Goal: Task Accomplishment & Management: Complete application form

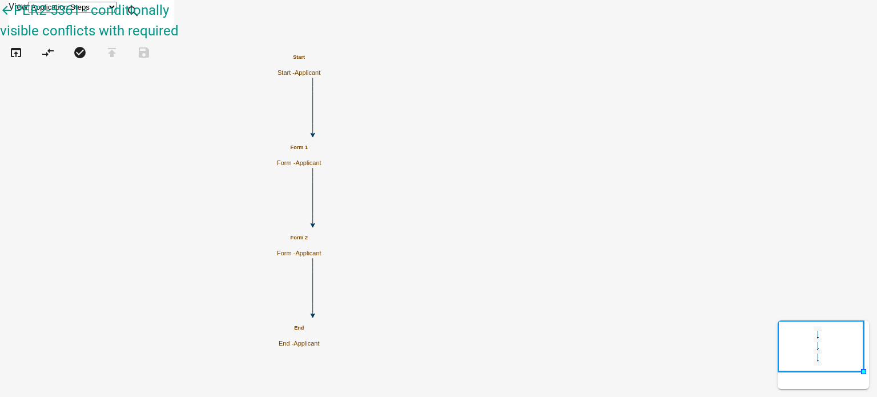
click at [315, 205] on icon "Start Start - Applicant Form 1 Form - Applicant Form 2 Form - Applicant End End…" at bounding box center [439, 199] width 876 height 396
click at [354, 172] on icon "Start Start - Applicant Form 1 Form - Applicant Form 2 Form - Applicant End End…" at bounding box center [439, 199] width 876 height 396
click at [374, 163] on icon "Start Start - Applicant Form 1 Form - Applicant Form 2 Form - Applicant End End…" at bounding box center [439, 199] width 876 height 396
click at [346, 191] on icon "Start Start - Applicant Form 1 Form - Applicant Form 2 Form - Applicant End End…" at bounding box center [439, 199] width 876 height 396
click at [308, 138] on icon "Start Start - Applicant Form 1 Form - Applicant Form 2 Form - Applicant End End…" at bounding box center [439, 199] width 876 height 396
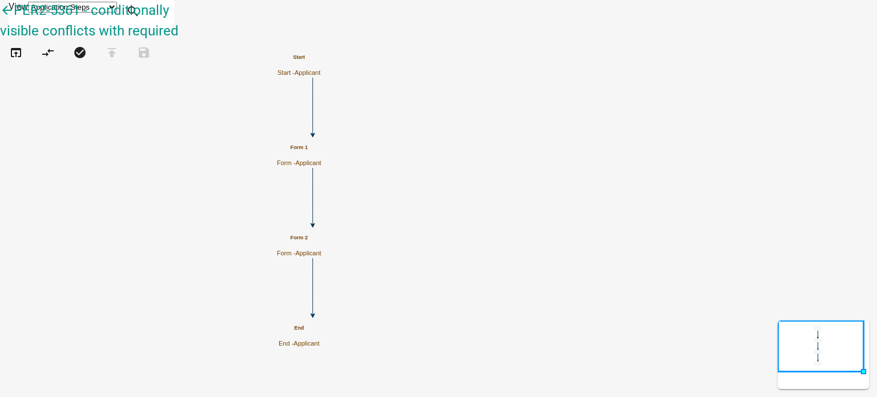
click at [386, 171] on icon "Start Start - Applicant Form 1 Form - Applicant Form 2 Form - Applicant End End…" at bounding box center [439, 199] width 876 height 396
click at [410, 174] on icon "Start Start - Applicant Form 1 Form - Applicant Form 2 Form - Applicant End End…" at bounding box center [439, 199] width 876 height 396
click at [427, 89] on icon "Start Start - Applicant Form 1 Form - Applicant Form 2 Form - Applicant End End…" at bounding box center [439, 199] width 876 height 396
click at [668, 123] on icon "Start Start - Applicant Form 1 Form - Applicant Form 2 Form - Applicant End End…" at bounding box center [439, 199] width 876 height 396
click at [302, 115] on icon "Start Start - Applicant Form 1 Form - Applicant Form 2 Form - Applicant End End…" at bounding box center [439, 199] width 876 height 396
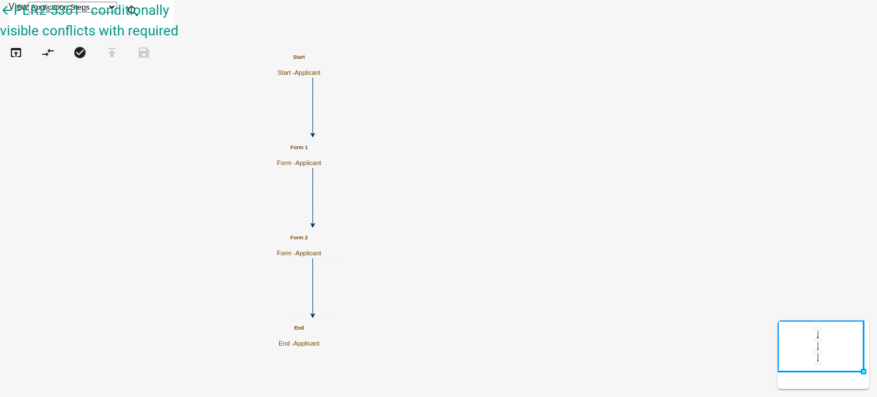
click at [326, 109] on icon "Start Start - Applicant Form 1 Form - Applicant Form 2 Form - Applicant End End…" at bounding box center [439, 199] width 876 height 396
click at [344, 117] on icon "Start Start - Applicant Form 1 Form - Applicant Form 2 Form - Applicant End End…" at bounding box center [439, 199] width 876 height 396
click at [392, 178] on icon "Start Start - Applicant Form 1 Form - Applicant Form 2 Form - Applicant End End…" at bounding box center [439, 199] width 876 height 396
click at [386, 226] on icon "Start Start - Applicant Form 1 Form - Applicant Form 2 Form - Applicant End End…" at bounding box center [439, 199] width 876 height 396
click at [382, 228] on icon "Start Start - Applicant Form 1 Form - Applicant Form 2 Form - Applicant End End…" at bounding box center [439, 199] width 876 height 396
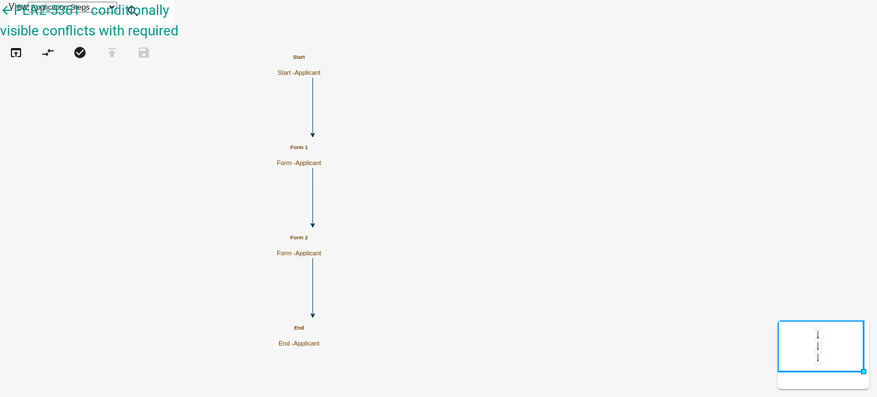
click at [663, 177] on icon "Start Start - Applicant Form 1 Form - Applicant Form 2 Form - Applicant End End…" at bounding box center [439, 199] width 876 height 396
click at [386, 118] on icon "Start Start - Applicant Form 1 Form - Applicant Form 2 Form - Applicant End End…" at bounding box center [439, 199] width 876 height 396
click at [404, 86] on icon "Start Start - Applicant Form 1 Form - Applicant Form 2 Form - Applicant End End…" at bounding box center [439, 199] width 876 height 396
click at [430, 151] on icon "Start Start - Applicant Form 1 Form - Applicant Form 2 Form - Applicant End End…" at bounding box center [439, 199] width 876 height 396
click at [707, 136] on icon "Start Start - Applicant Form 1 Form - Applicant Form 2 Form - Applicant End End…" at bounding box center [439, 199] width 876 height 396
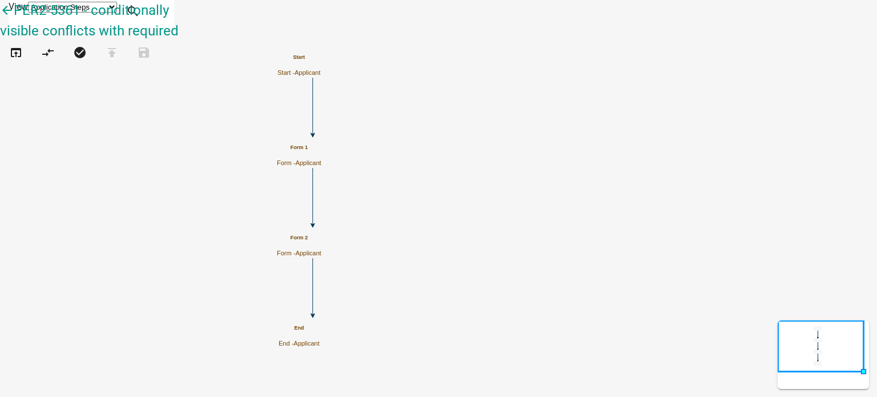
click at [296, 158] on icon "Start Start - Applicant Form 1 Form - Applicant Form 2 Form - Applicant End End…" at bounding box center [439, 199] width 876 height 396
click at [310, 158] on icon "Start Start - Applicant Form 1 Form - Applicant Form 2 Form - Applicant End End…" at bounding box center [439, 199] width 876 height 396
click at [574, 134] on icon "Start Start - Applicant Form 1 Form - Applicant Form 2 Form - Applicant End End…" at bounding box center [439, 199] width 876 height 396
click at [391, 124] on icon "Start Start - Applicant Form 1 Form - Applicant Form 2 Form - Applicant End End…" at bounding box center [439, 199] width 876 height 396
click at [672, 107] on icon "Start Start - Applicant Form 1 Form - Applicant Form 2 Form - Applicant End End…" at bounding box center [439, 199] width 876 height 396
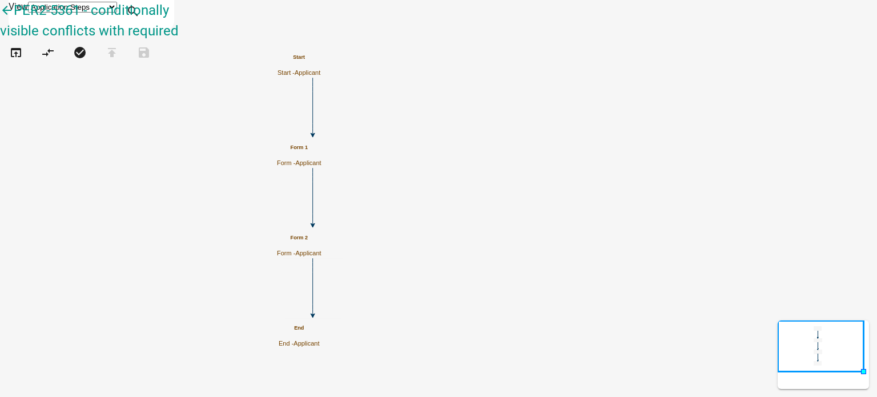
click at [350, 123] on icon "Start Start - Applicant Form 1 Form - Applicant Form 2 Form - Applicant End End…" at bounding box center [439, 199] width 876 height 396
click at [642, 111] on icon "Start Start - Applicant Form 1 Form - Applicant Form 2 Form - Applicant End End…" at bounding box center [439, 199] width 876 height 396
click at [302, 127] on icon "Start Start - Applicant Form 1 Form - Applicant Form 2 Form - Applicant End End…" at bounding box center [439, 199] width 876 height 396
click at [615, 146] on icon "Start Start - Applicant Form 1 Form - Applicant Form 2 Form - Applicant End End…" at bounding box center [439, 199] width 876 height 396
click at [411, 130] on icon "Start Start - Applicant Form 1 Form - Applicant Form 2 Form - Applicant End End…" at bounding box center [439, 199] width 876 height 396
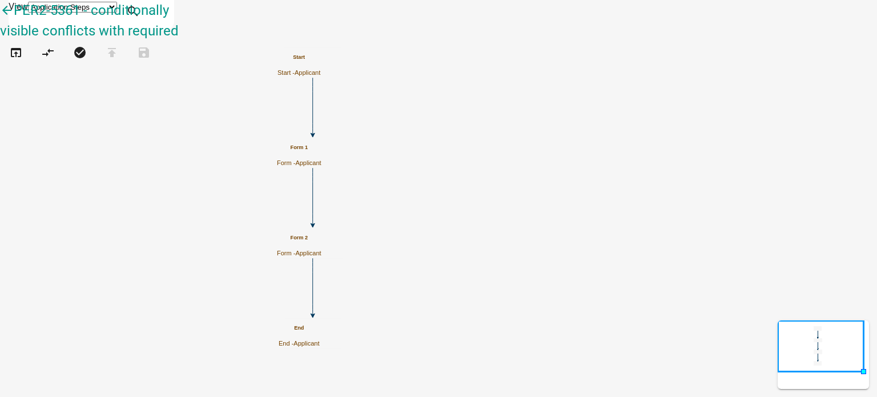
click at [407, 129] on icon "Start Start - Applicant Form 1 Form - Applicant Form 2 Form - Applicant End End…" at bounding box center [439, 199] width 876 height 396
click at [743, 98] on icon "Start Start - Applicant Form 1 Form - Applicant Form 2 Form - Applicant End End…" at bounding box center [439, 199] width 876 height 396
click at [379, 113] on icon "Start Start - Applicant Form 1 Form - Applicant Form 2 Form - Applicant End End…" at bounding box center [439, 199] width 876 height 396
click at [628, 100] on icon "Start Start - Applicant Form 1 Form - Applicant Form 2 Form - Applicant End End…" at bounding box center [439, 199] width 876 height 396
click at [356, 163] on icon "Start Start - Applicant Form 1 Form - Applicant Form 2 Form - Applicant End End…" at bounding box center [439, 199] width 876 height 396
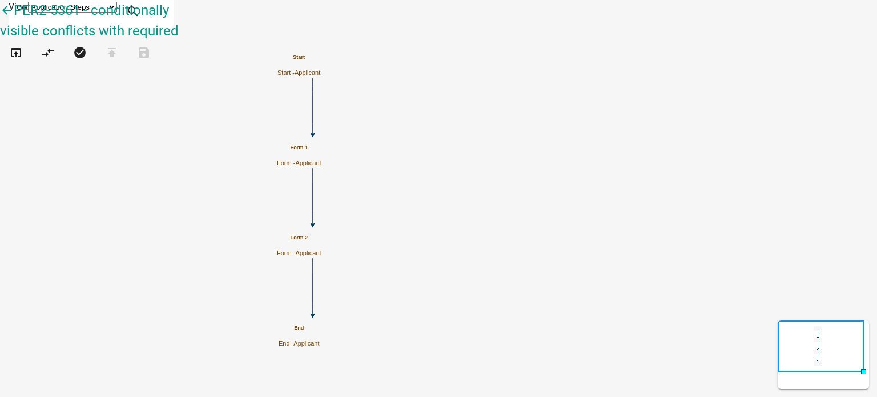
click at [687, 97] on icon "Start Start - Applicant Form 1 Form - Applicant Form 2 Form - Applicant End End…" at bounding box center [439, 199] width 876 height 396
click at [416, 137] on icon "Start Start - Applicant Form 1 Form - Applicant Form 2 Form - Applicant End End…" at bounding box center [439, 199] width 876 height 396
click at [432, 124] on icon "Start Start - Applicant Form 1 Form - Applicant Form 2 Form - Applicant End End…" at bounding box center [439, 199] width 876 height 396
click at [650, 116] on icon "Start Start - Applicant Form 1 Form - Applicant Form 2 Form - Applicant End End…" at bounding box center [439, 199] width 876 height 396
click at [369, 127] on icon "Start Start - Applicant Form 1 Form - Applicant Form 2 Form - Applicant End End…" at bounding box center [439, 199] width 876 height 396
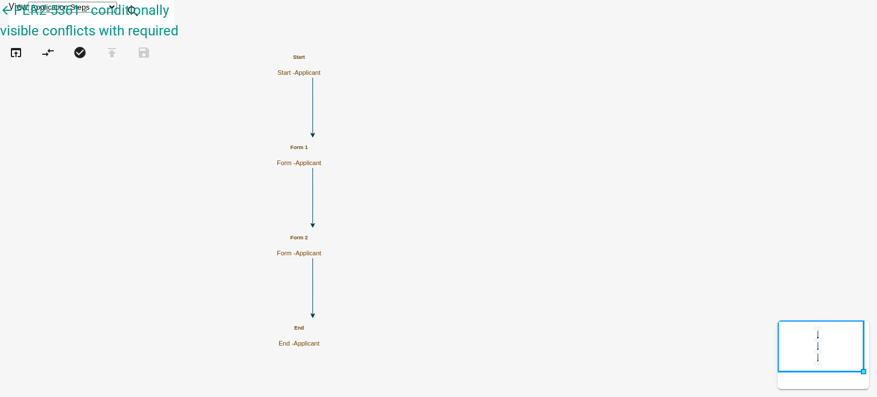
click at [648, 109] on icon "Start Start - Applicant Form 1 Form - Applicant Form 2 Form - Applicant End End…" at bounding box center [439, 199] width 876 height 396
click at [351, 105] on icon "Start Start - Applicant Form 1 Form - Applicant Form 2 Form - Applicant End End…" at bounding box center [439, 199] width 876 height 396
click at [364, 105] on icon "Start Start - Applicant Form 1 Form - Applicant Form 2 Form - Applicant End End…" at bounding box center [439, 199] width 876 height 396
click at [362, 107] on icon "Start Start - Applicant Form 1 Form - Applicant Form 2 Form - Applicant End End…" at bounding box center [439, 199] width 876 height 396
click at [672, 73] on icon "Start Start - Applicant Form 1 Form - Applicant Form 2 Form - Applicant End End…" at bounding box center [439, 199] width 876 height 396
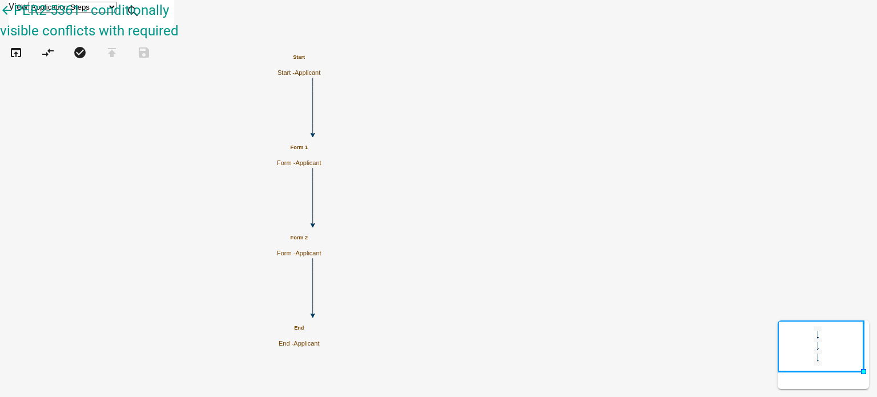
click at [394, 91] on icon "Start Start - Applicant Form 1 Form - Applicant Form 2 Form - Applicant End End…" at bounding box center [439, 199] width 876 height 396
click at [358, 98] on icon "Start Start - Applicant Form 1 Form - Applicant Form 2 Form - Applicant End End…" at bounding box center [439, 199] width 876 height 396
click at [387, 88] on icon "Start Start - Applicant Form 1 Form - Applicant Form 2 Form - Applicant End End…" at bounding box center [439, 199] width 876 height 396
click at [784, 101] on icon "Start Start - Applicant Form 1 Form - Applicant Form 2 Form - Applicant End End…" at bounding box center [439, 199] width 876 height 396
click at [295, 134] on icon "Start Start - Applicant Form 1 Form - Applicant Form 2 Form - Applicant End End…" at bounding box center [439, 199] width 876 height 396
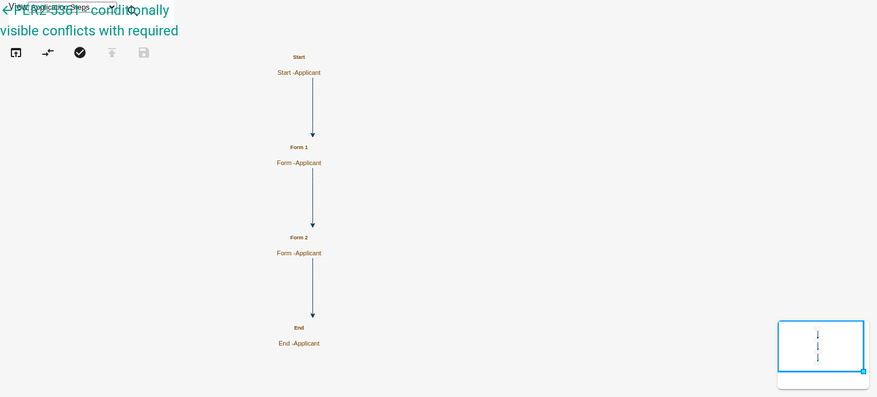
click at [339, 122] on icon "Start Start - Applicant Form 1 Form - Applicant Form 2 Form - Applicant End End…" at bounding box center [439, 199] width 876 height 396
click at [375, 111] on icon "Start Start - Applicant Form 1 Form - Applicant Form 2 Form - Applicant End End…" at bounding box center [439, 199] width 876 height 396
click at [351, 113] on icon "Start Start - Applicant Form 1 Form - Applicant Form 2 Form - Applicant End End…" at bounding box center [439, 199] width 876 height 396
click at [343, 116] on icon "Start Start - Applicant Form 1 Form - Applicant Form 2 Form - Applicant End End…" at bounding box center [439, 199] width 876 height 396
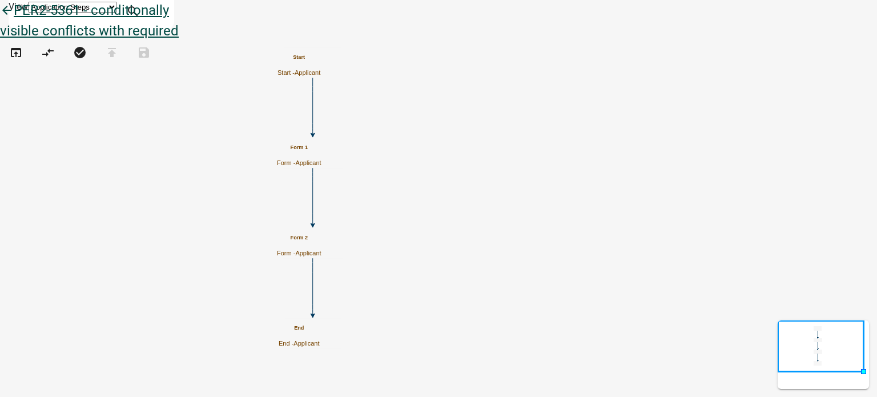
click at [14, 18] on icon "arrow_back" at bounding box center [7, 11] width 14 height 16
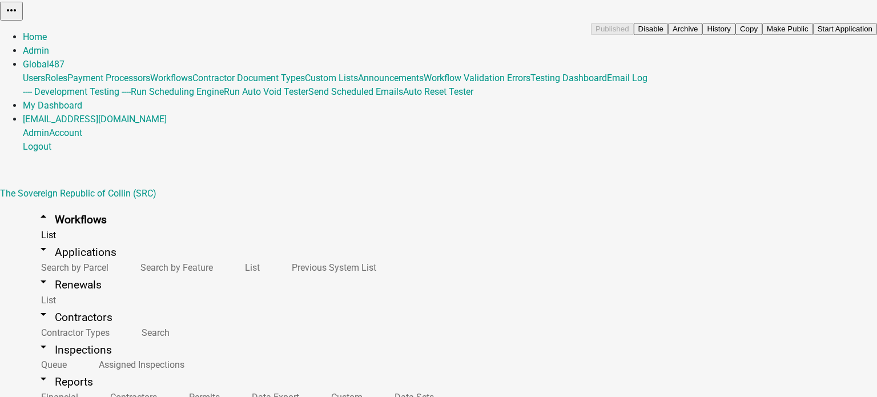
click at [813, 35] on button "Start Application" at bounding box center [845, 29] width 64 height 12
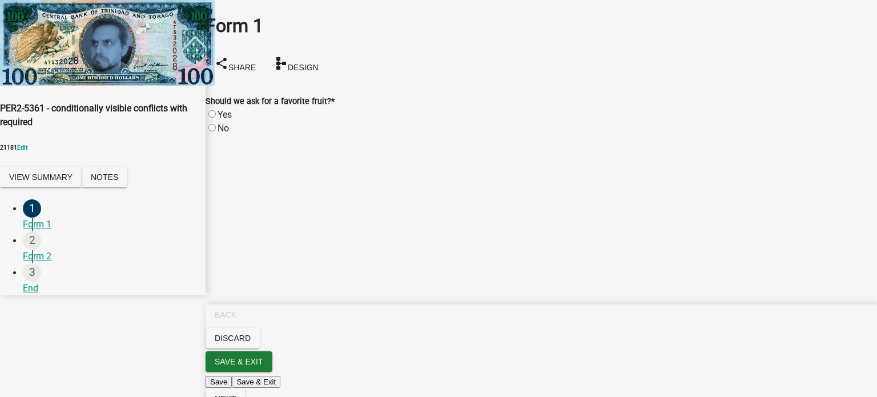
click at [235, 175] on main "Form 1 share Share schema Design Should we ask for a favorite fruit? * Yes No W…" at bounding box center [542, 181] width 672 height 363
click at [250, 165] on main "Form 1 share Share schema Design Should we ask for a favorite fruit? * Yes No W…" at bounding box center [542, 181] width 672 height 363
click at [250, 163] on main "Form 1 share Share schema Design Should we ask for a favorite fruit? * Yes No W…" at bounding box center [542, 181] width 672 height 363
click at [256, 159] on main "Form 1 share Share schema Design Should we ask for a favorite fruit? * Yes No W…" at bounding box center [542, 181] width 672 height 363
click at [248, 175] on main "Form 1 share Share schema Design Should we ask for a favorite fruit? * Yes No W…" at bounding box center [542, 181] width 672 height 363
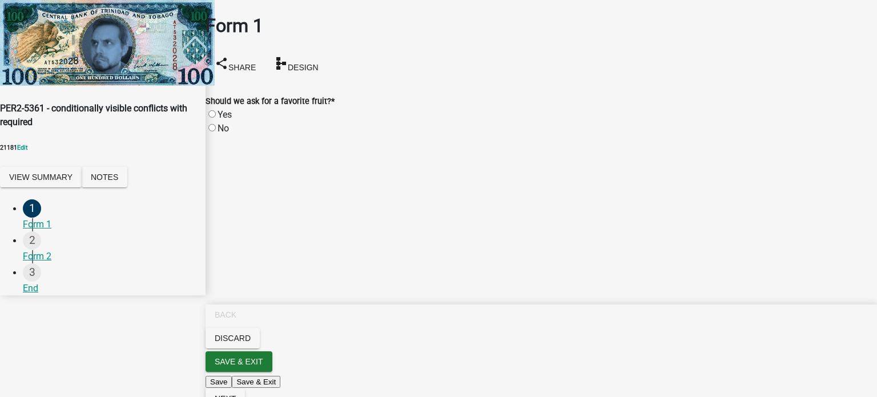
click at [244, 169] on main "Form 1 share Share schema Design Should we ask for a favorite fruit? * Yes No W…" at bounding box center [542, 181] width 672 height 363
click at [224, 123] on label "No" at bounding box center [223, 128] width 11 height 11
click at [216, 124] on input "No" at bounding box center [212, 127] width 7 height 7
radio input "true"
click at [478, 169] on main "Form 1 share Share schema Design Should we ask for a favorite fruit? * Yes No W…" at bounding box center [542, 181] width 672 height 363
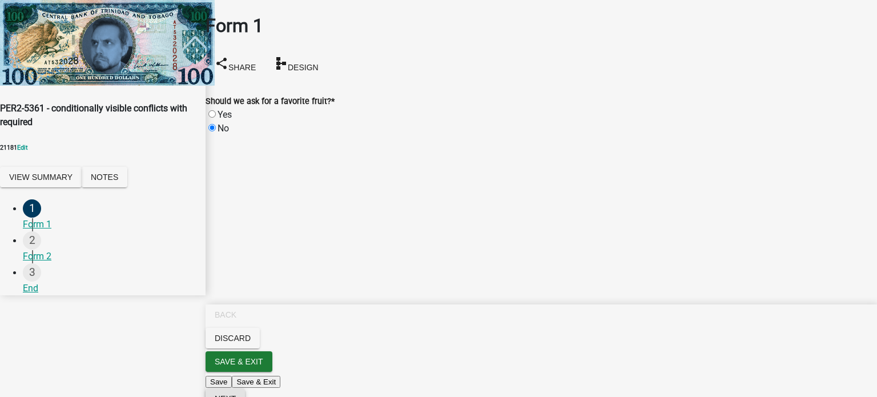
click at [236, 394] on span "Next" at bounding box center [225, 398] width 21 height 9
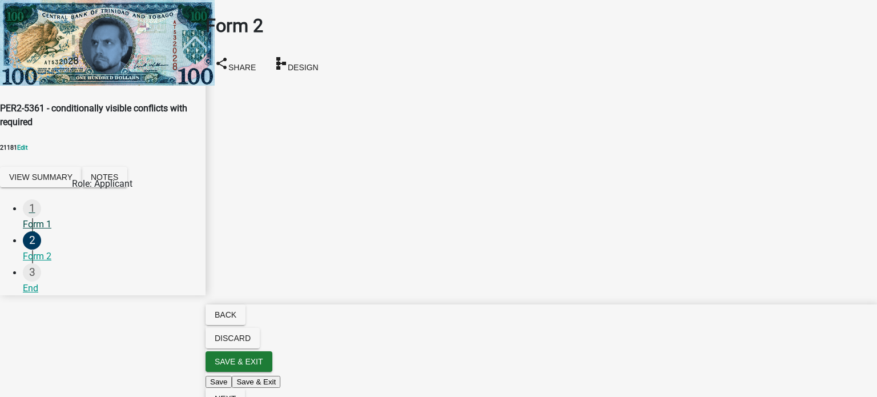
click at [51, 218] on div "Form 1" at bounding box center [110, 225] width 174 height 14
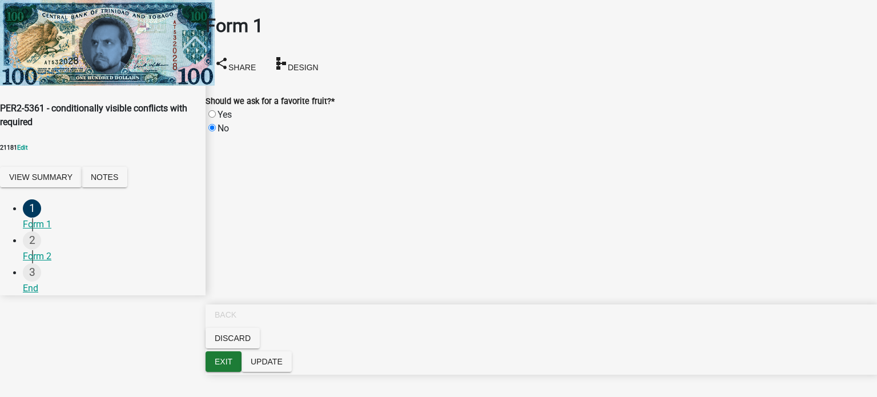
click at [388, 29] on div "Form 1 share Share schema Design" at bounding box center [542, 46] width 672 height 68
click at [224, 109] on label "Yes" at bounding box center [225, 114] width 14 height 11
click at [216, 110] on input "Yes" at bounding box center [212, 113] width 7 height 7
radio input "true"
click at [415, 34] on div "Form 1 share Share schema Design" at bounding box center [542, 46] width 672 height 68
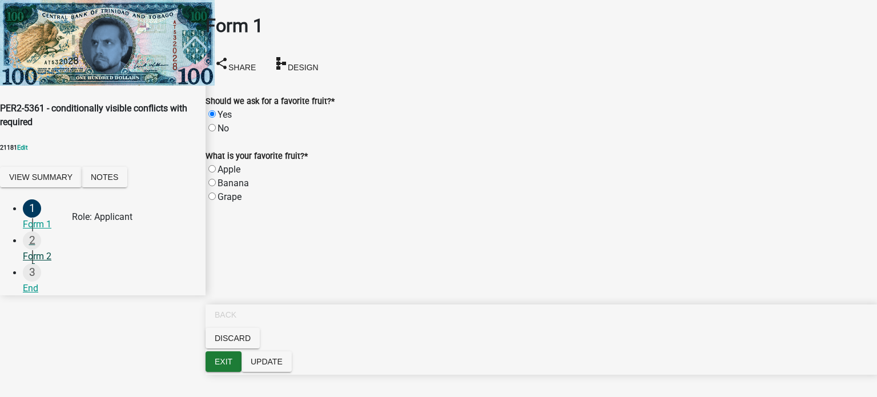
click at [50, 250] on div "Form 2" at bounding box center [110, 257] width 174 height 14
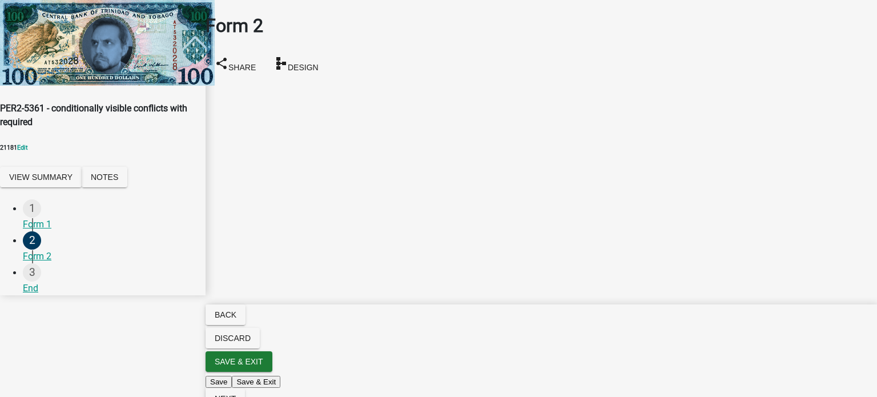
click at [434, 54] on div "Form 2 share Share schema Design" at bounding box center [541, 40] width 689 height 81
click at [57, 218] on div "Form 1" at bounding box center [110, 225] width 174 height 14
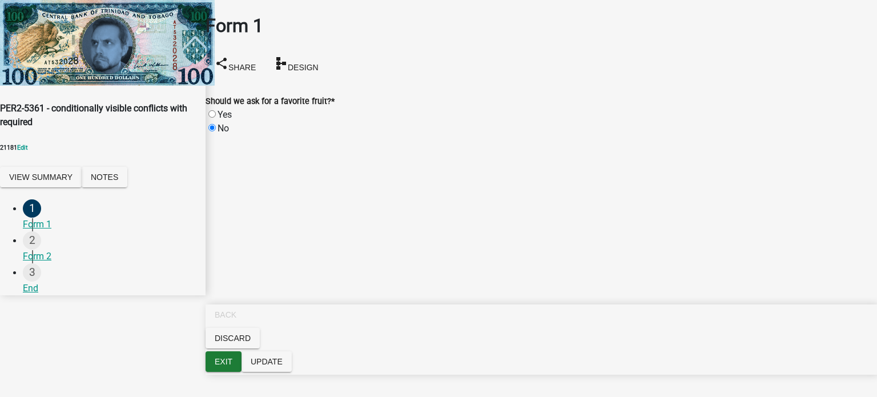
click at [382, 47] on div "Form 1 share Share schema Design" at bounding box center [542, 46] width 672 height 68
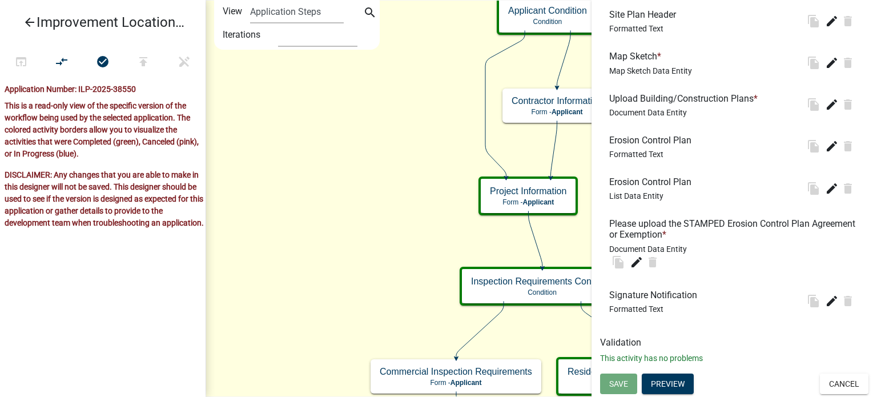
scroll to position [2307, 0]
click at [854, 386] on button "Cancel" at bounding box center [844, 384] width 49 height 21
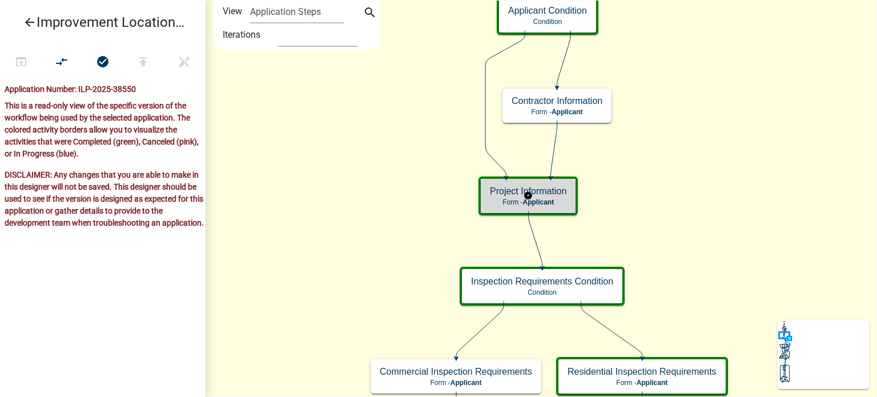
click at [571, 192] on div "Project Information Form - Applicant" at bounding box center [528, 196] width 95 height 34
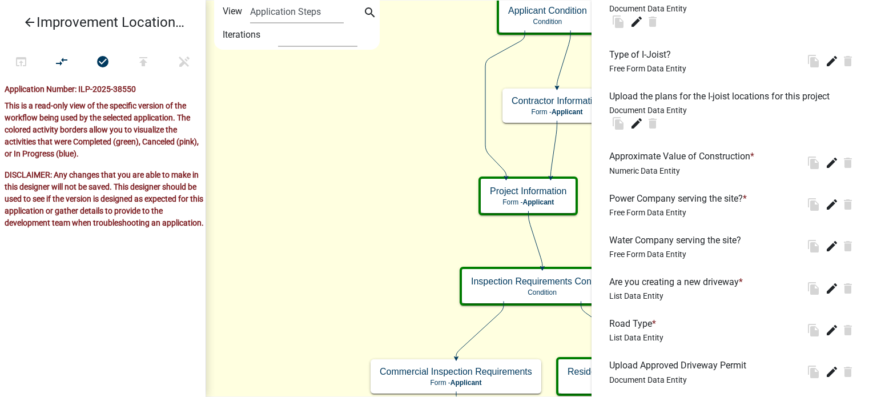
scroll to position [1428, 0]
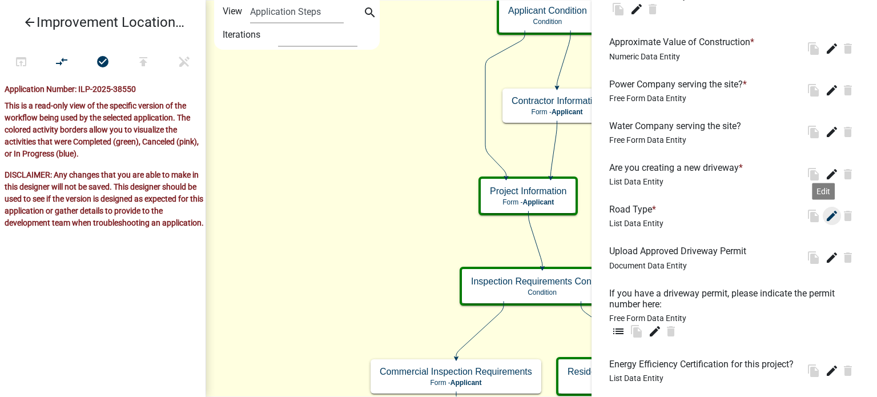
click at [825, 223] on icon "edit" at bounding box center [832, 216] width 14 height 14
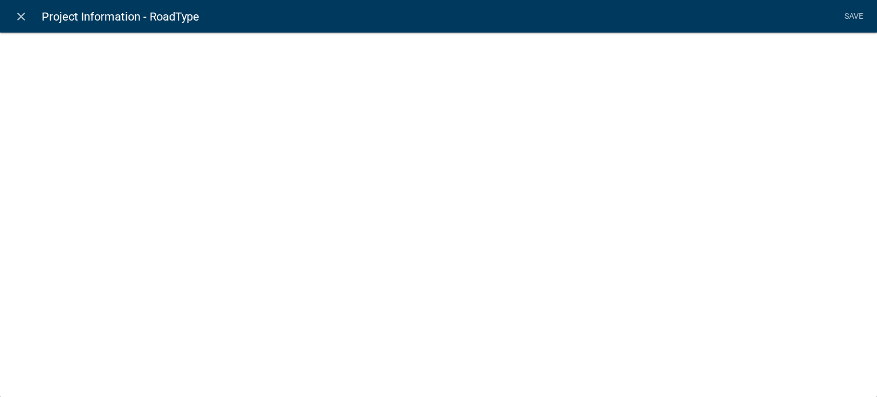
select select "list-data"
select select
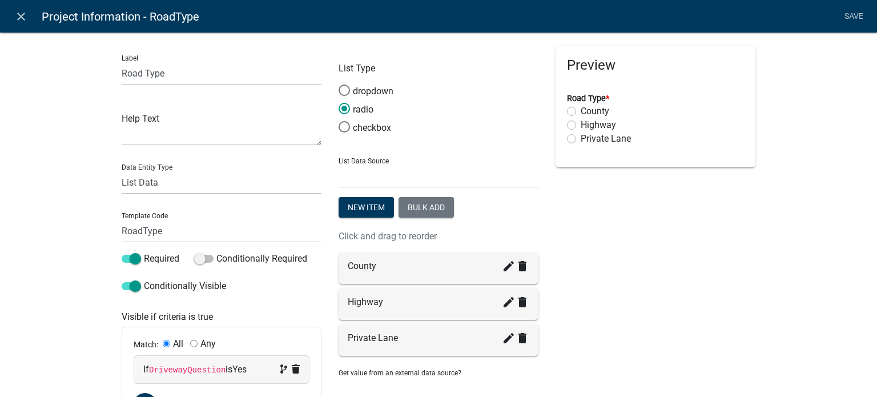
drag, startPoint x: 22, startPoint y: 23, endPoint x: 66, endPoint y: 1, distance: 49.3
click at [23, 22] on link "close" at bounding box center [20, 16] width 23 height 23
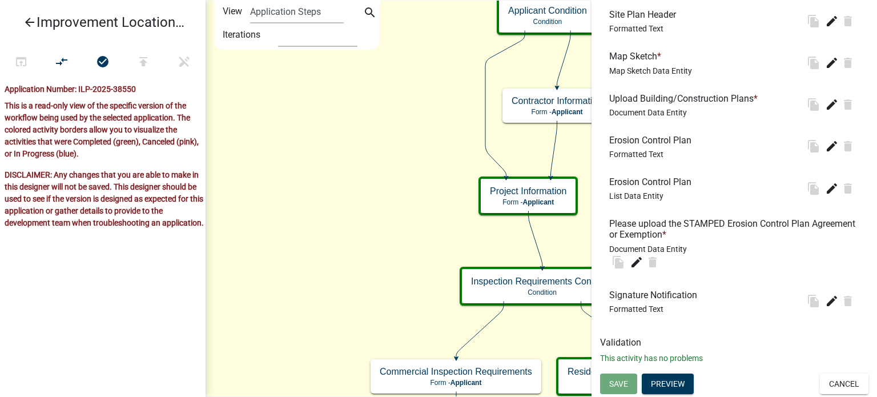
scroll to position [2193, 0]
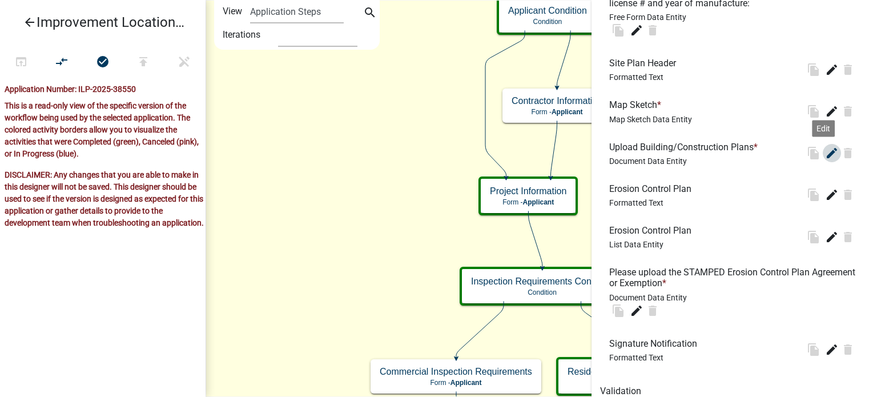
click at [825, 160] on icon "edit" at bounding box center [832, 153] width 14 height 14
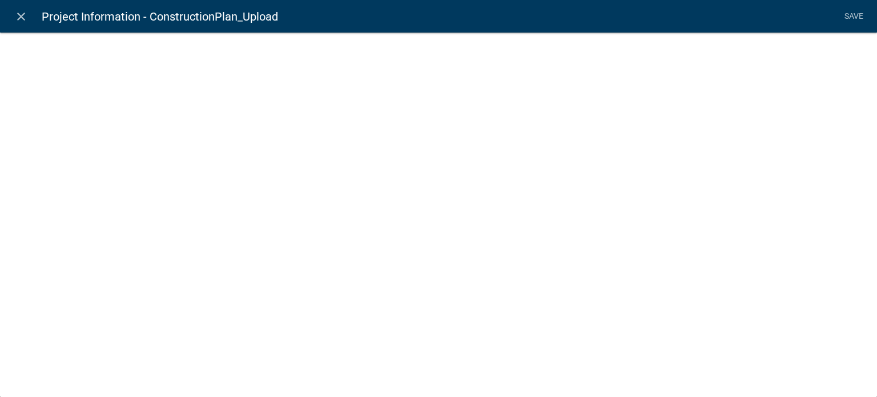
select select "document"
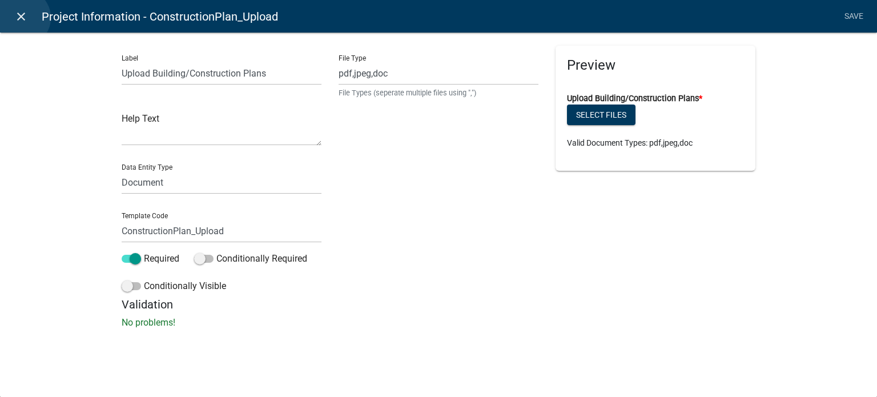
click at [22, 18] on icon "close" at bounding box center [21, 17] width 14 height 14
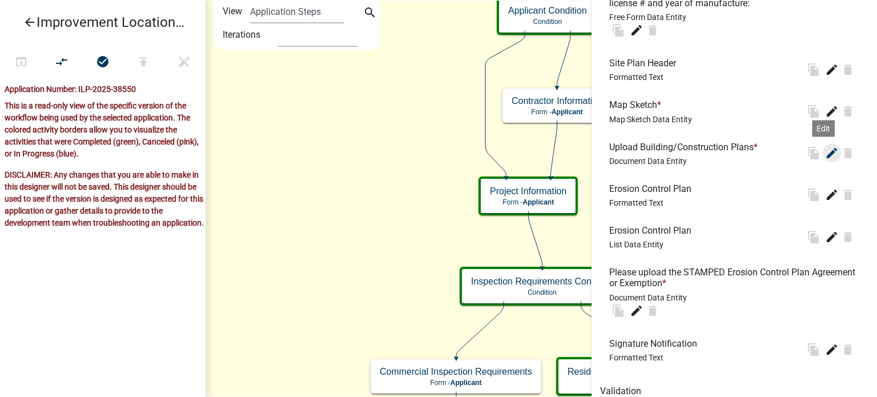
click at [825, 160] on icon "edit" at bounding box center [832, 153] width 14 height 14
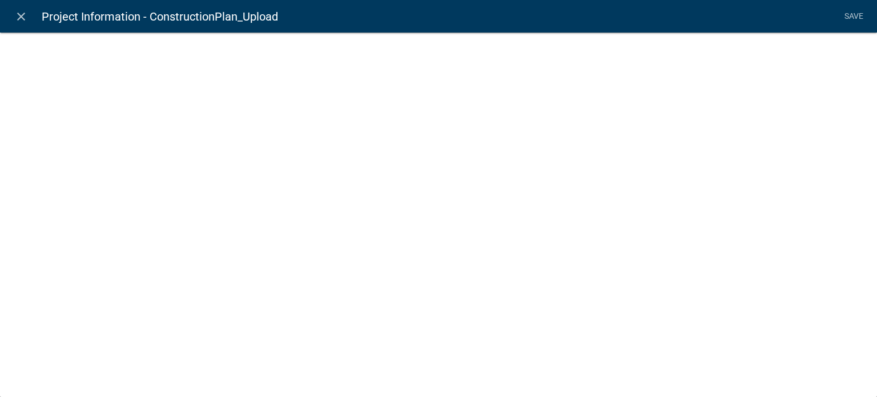
select select "document"
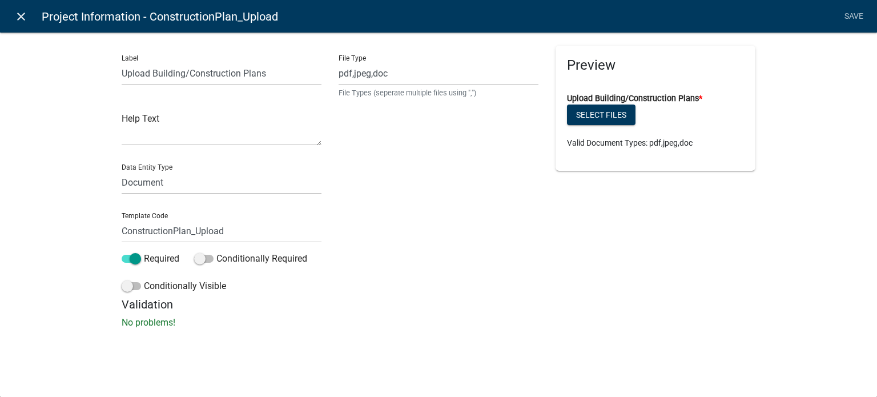
click at [19, 13] on icon "close" at bounding box center [21, 17] width 14 height 14
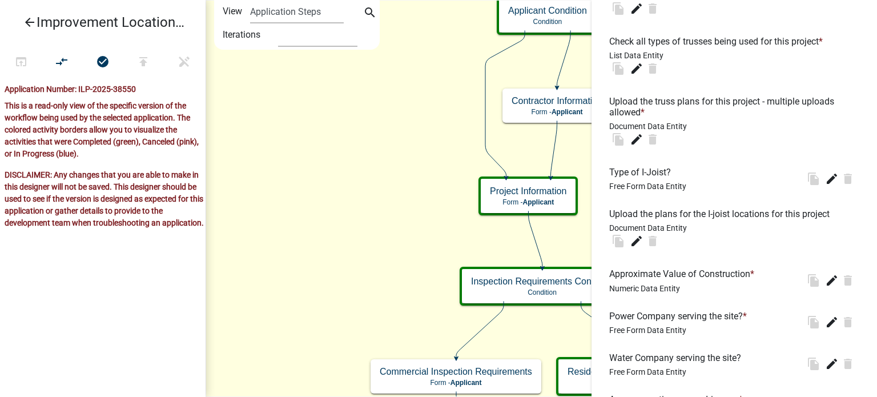
scroll to position [1279, 0]
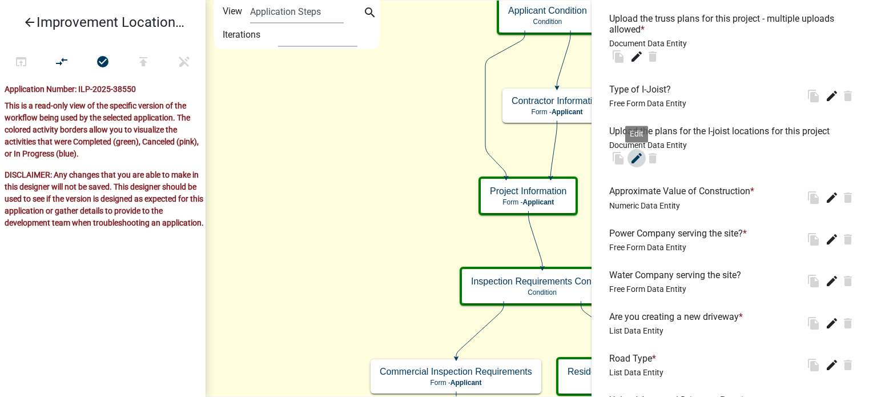
click at [636, 165] on icon "edit" at bounding box center [637, 158] width 14 height 14
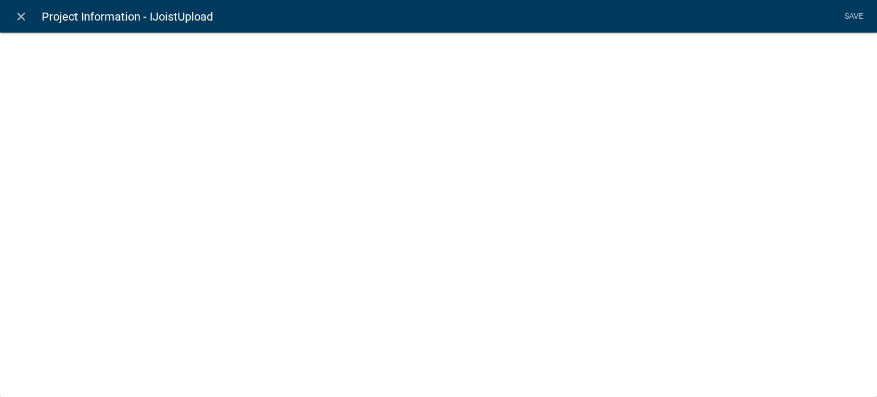
select select "document"
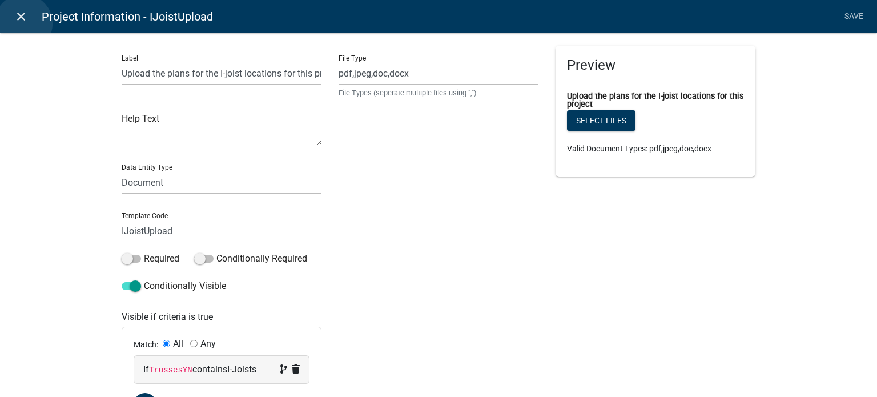
click at [23, 23] on link "close" at bounding box center [20, 16] width 23 height 23
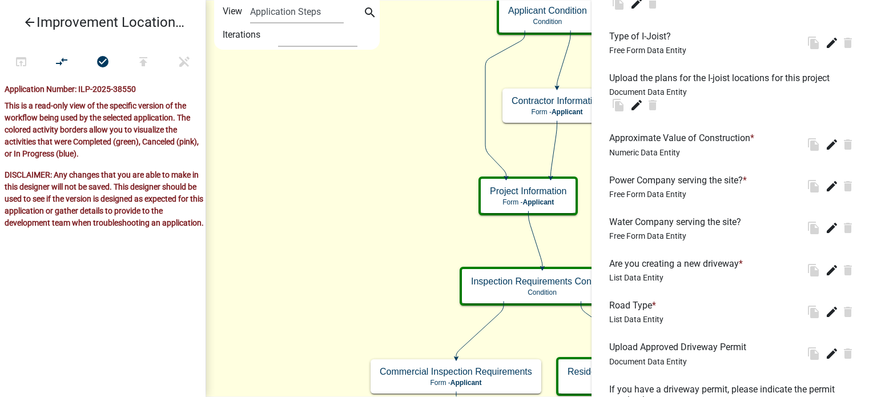
scroll to position [1393, 0]
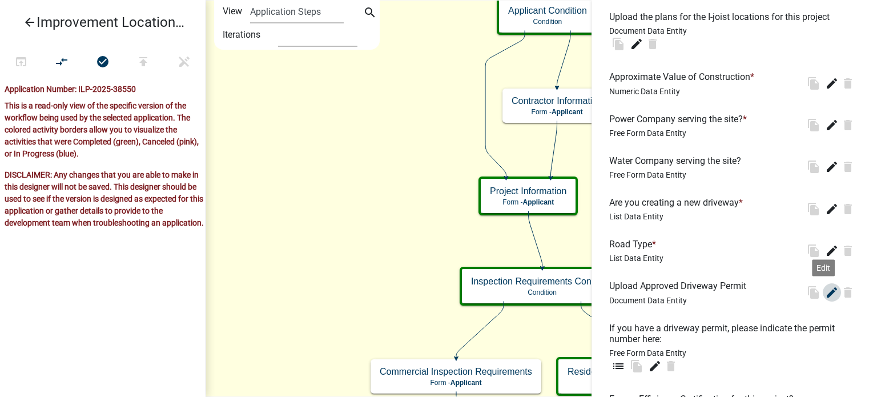
click at [825, 299] on icon "edit" at bounding box center [832, 293] width 14 height 14
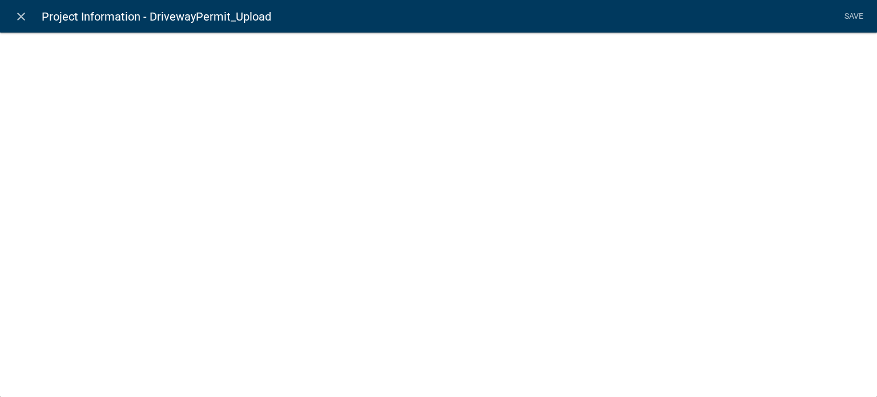
select select "document"
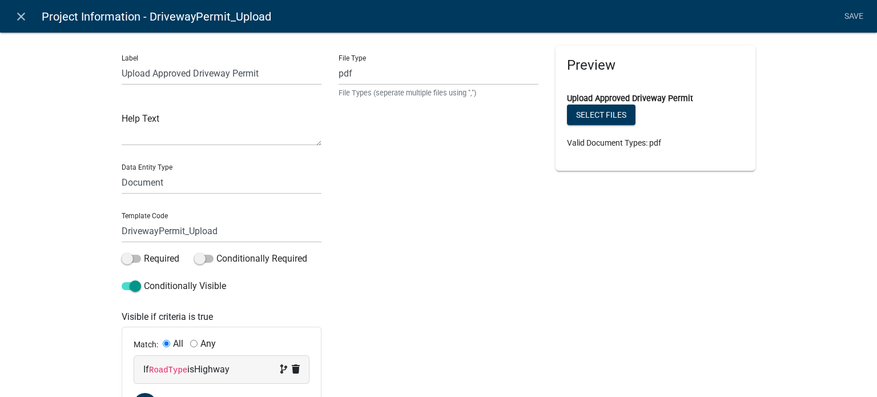
click at [36, 155] on div "Label Upload Approved Driveway Permit Help Text Data Entity Type Free Form Text…" at bounding box center [438, 250] width 877 height 473
click at [19, 17] on icon "close" at bounding box center [21, 17] width 14 height 14
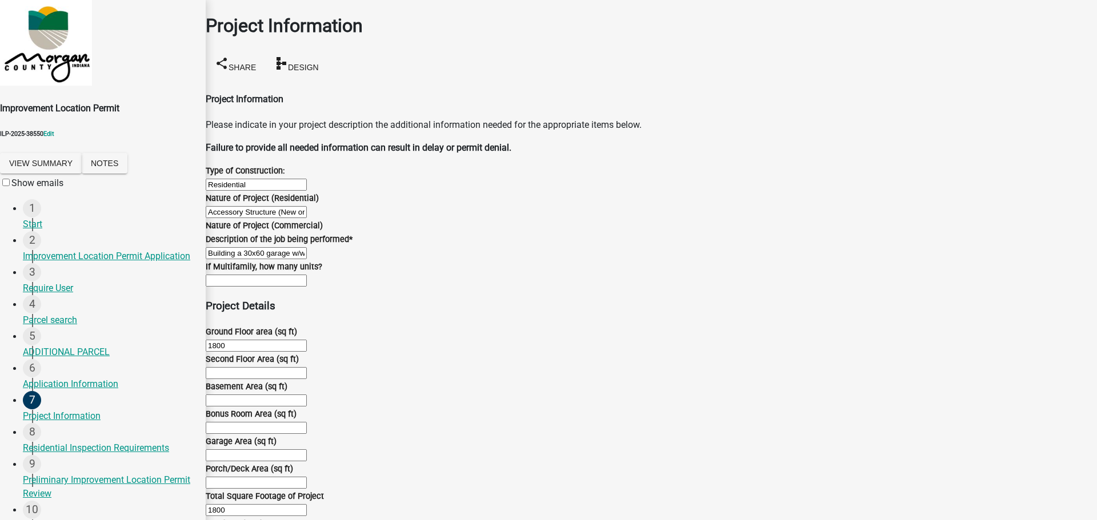
scroll to position [1257, 0]
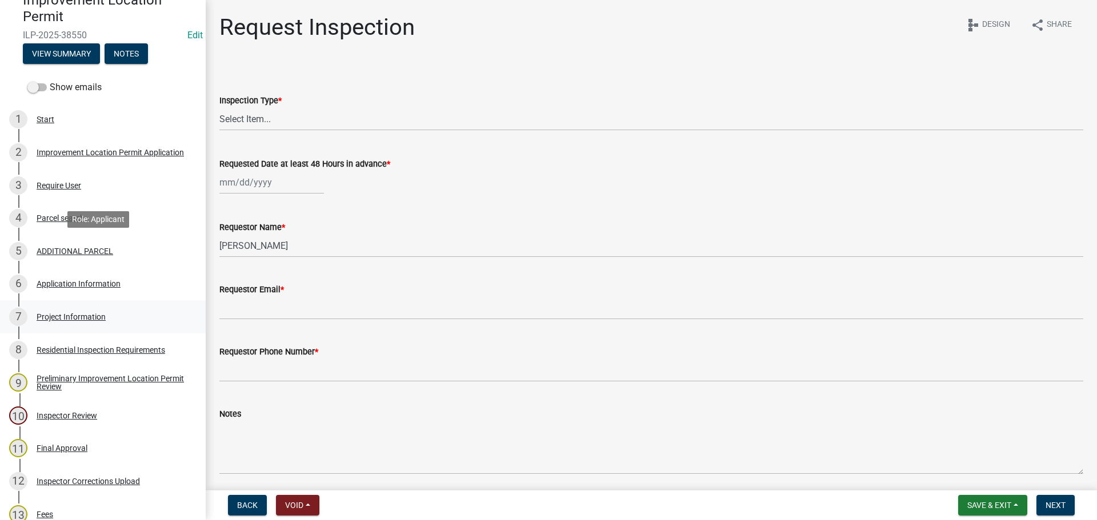
scroll to position [228, 0]
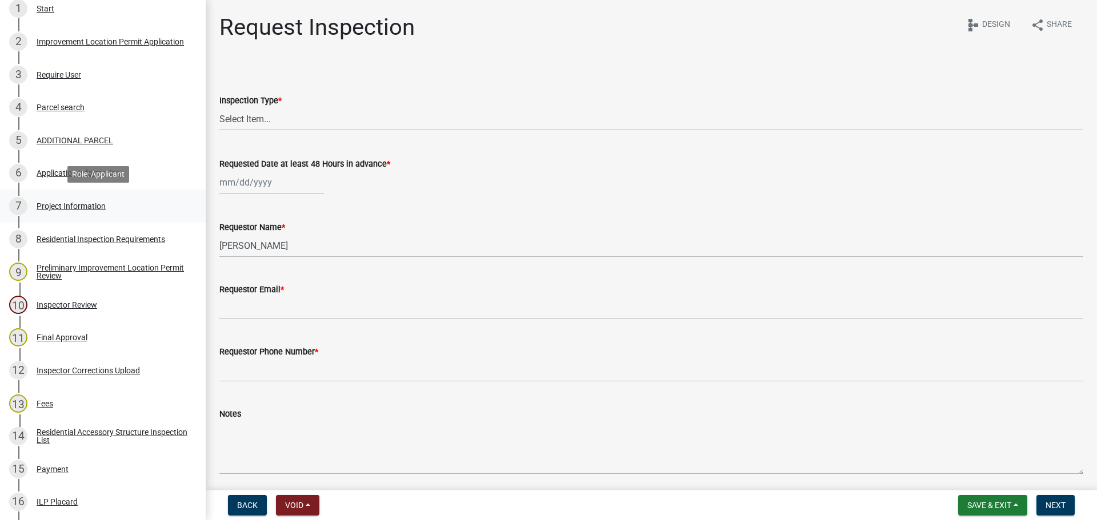
click at [83, 207] on div "Project Information" at bounding box center [71, 206] width 69 height 8
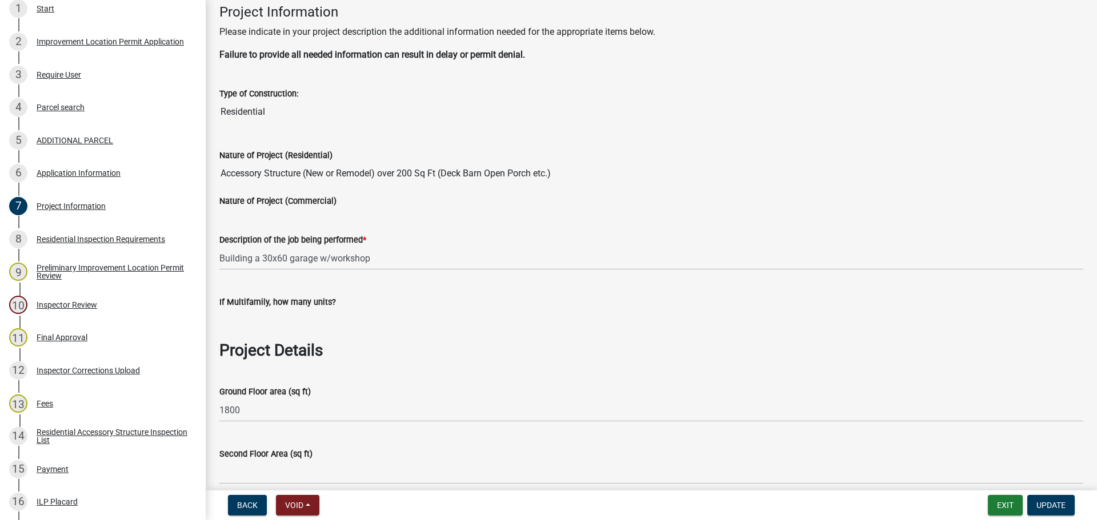
scroll to position [0, 0]
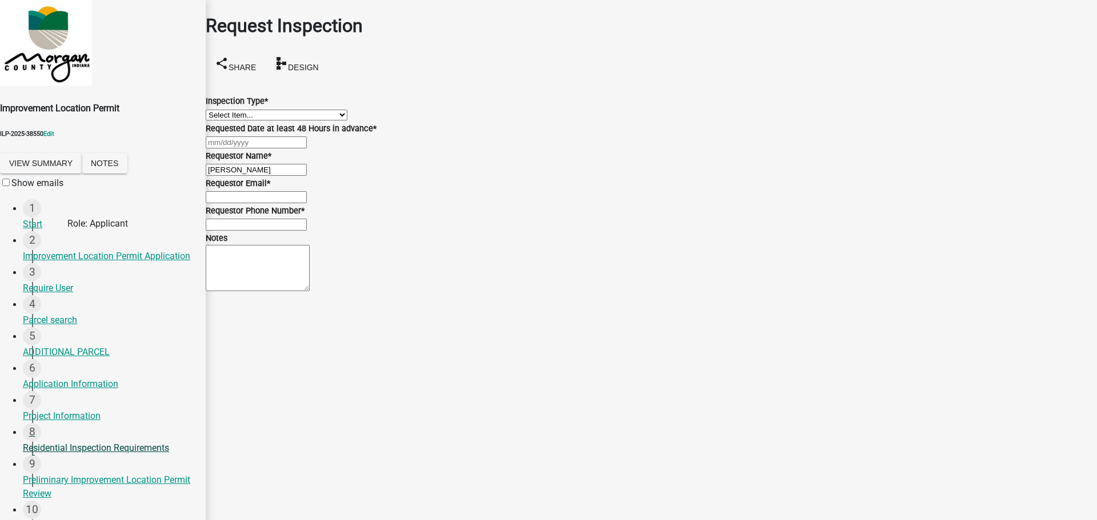
scroll to position [171, 0]
click at [70, 410] on div "Project Information" at bounding box center [110, 417] width 174 height 14
click at [69, 410] on div "Project Information" at bounding box center [110, 417] width 174 height 14
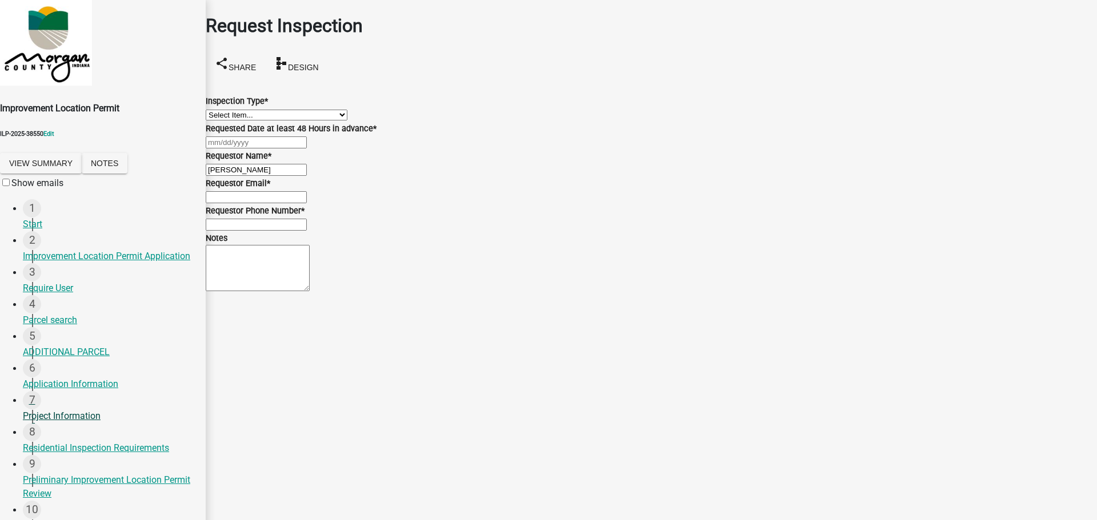
click at [67, 410] on div "Project Information" at bounding box center [110, 417] width 174 height 14
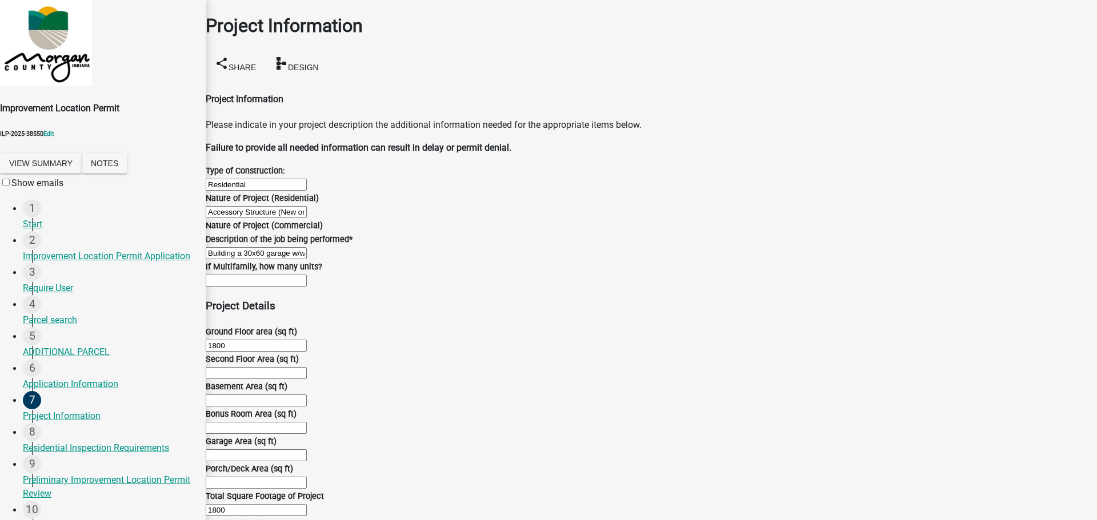
scroll to position [1314, 0]
radio input "true"
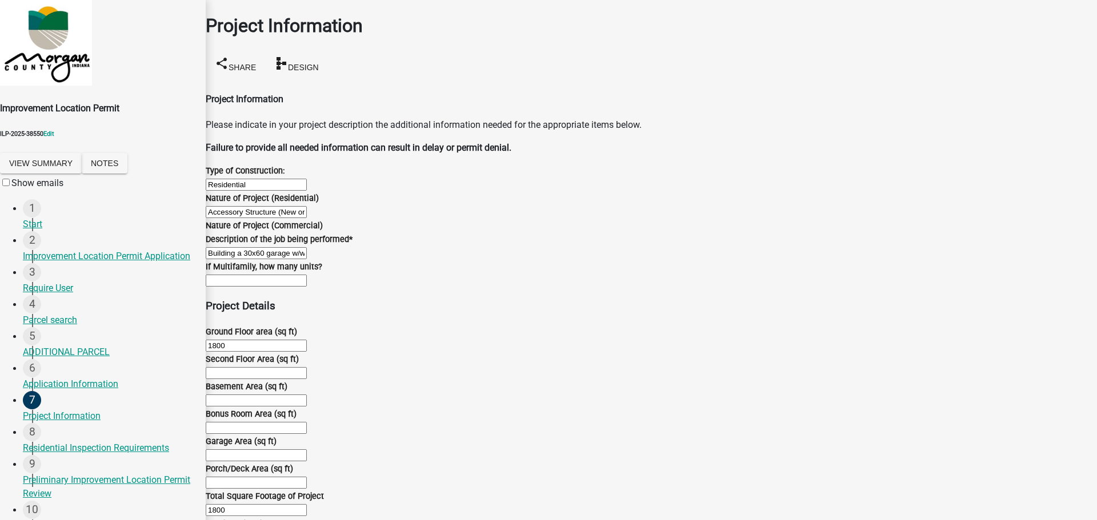
radio input "true"
drag, startPoint x: 219, startPoint y: 168, endPoint x: 337, endPoint y: 171, distance: 118.3
copy label "Are you creating a new driveway"
